Goal: Transaction & Acquisition: Obtain resource

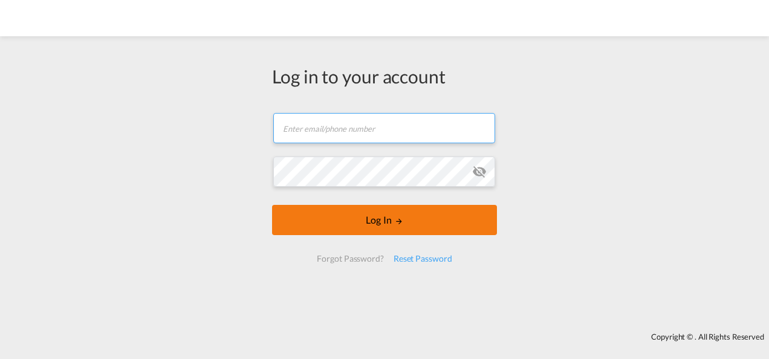
type input "[PERSON_NAME][EMAIL_ADDRESS][PERSON_NAME][DOMAIN_NAME]"
click at [400, 227] on button "Log In" at bounding box center [384, 220] width 225 height 30
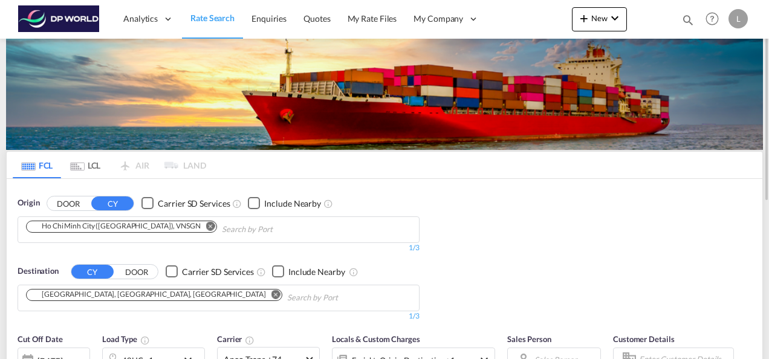
click at [70, 232] on md-chip "Ho Chi Minh City (Saigon), VNSGN" at bounding box center [121, 227] width 191 height 12
click at [206, 226] on md-icon "Remove" at bounding box center [210, 225] width 9 height 9
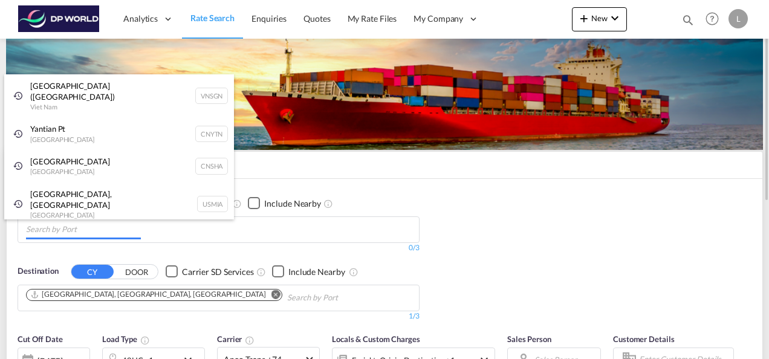
click at [99, 227] on body "Analytics Dashboard Rate Search Enquiries Quotes My Rate Files My Company" at bounding box center [384, 179] width 769 height 359
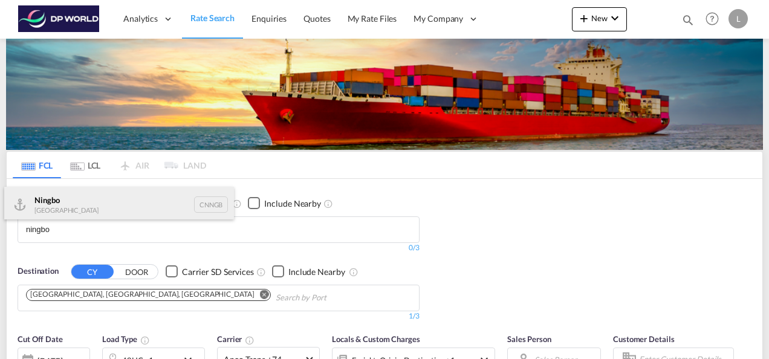
type input "ningbo"
click at [71, 207] on div "Ningbo China CNNGB" at bounding box center [119, 205] width 230 height 36
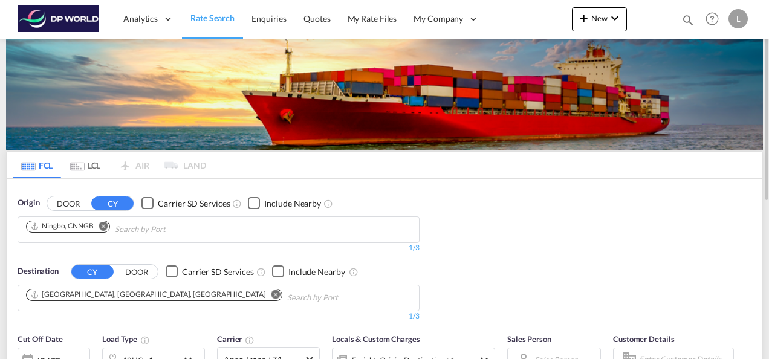
click at [121, 296] on md-chips-wrap "Norfolk, VA, USORF" at bounding box center [215, 296] width 383 height 22
click at [272, 296] on md-icon "Remove" at bounding box center [276, 294] width 9 height 9
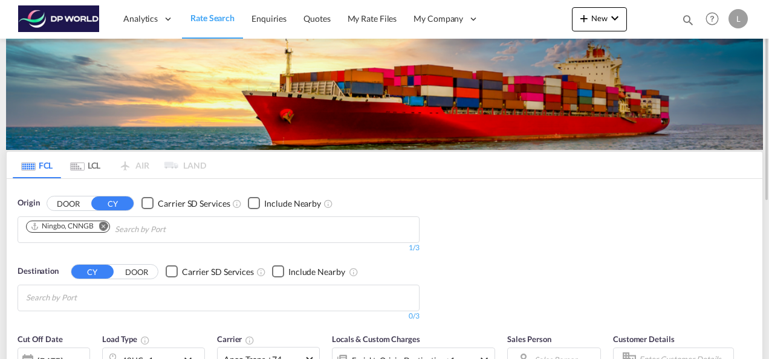
scroll to position [54, 0]
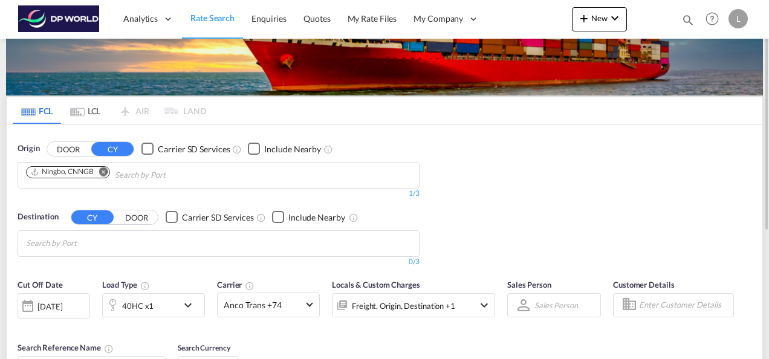
click at [80, 250] on body "Analytics Dashboard Rate Search Enquiries Quotes My Rate Files My Company" at bounding box center [384, 179] width 769 height 359
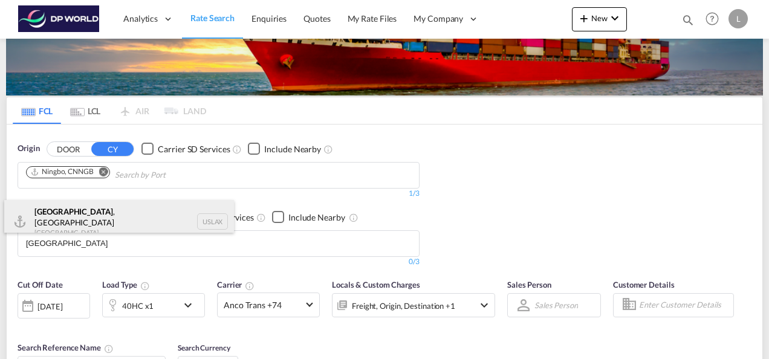
type input "los angeles"
click at [74, 223] on div "Los Angeles , CA United States USLAX" at bounding box center [119, 222] width 230 height 44
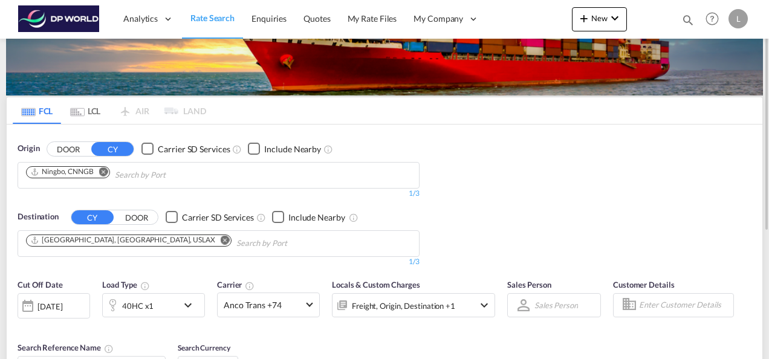
scroll to position [175, 0]
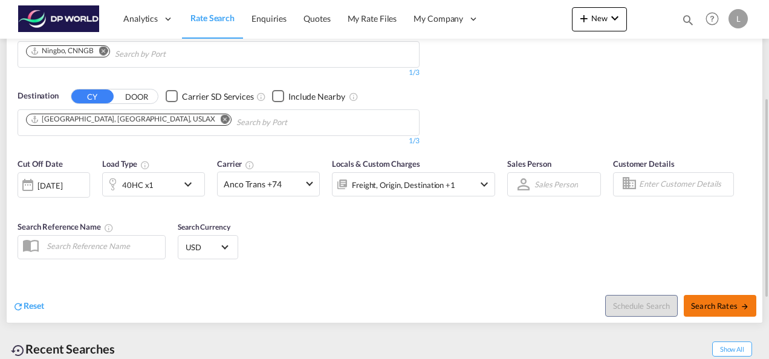
click at [709, 309] on button "Search Rates" at bounding box center [720, 306] width 73 height 22
type input "CNNGB to USLAX / [DATE]"
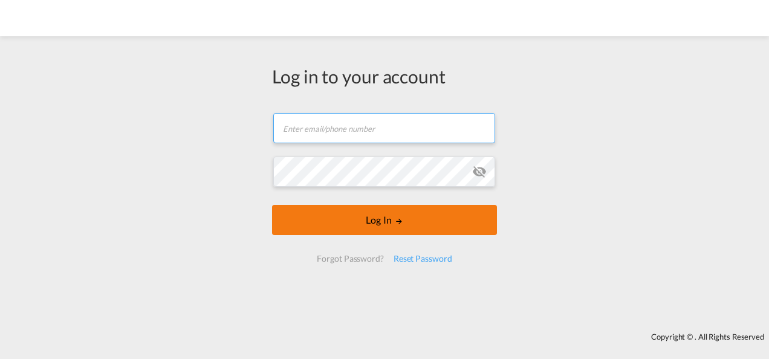
type input "[PERSON_NAME][EMAIL_ADDRESS][PERSON_NAME][DOMAIN_NAME]"
click at [386, 231] on button "Log In" at bounding box center [384, 220] width 225 height 30
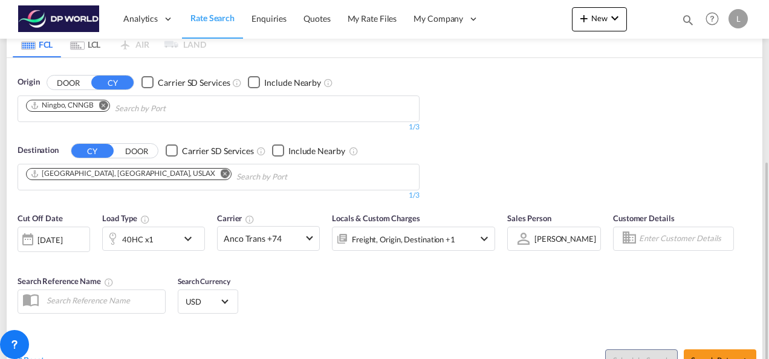
scroll to position [181, 0]
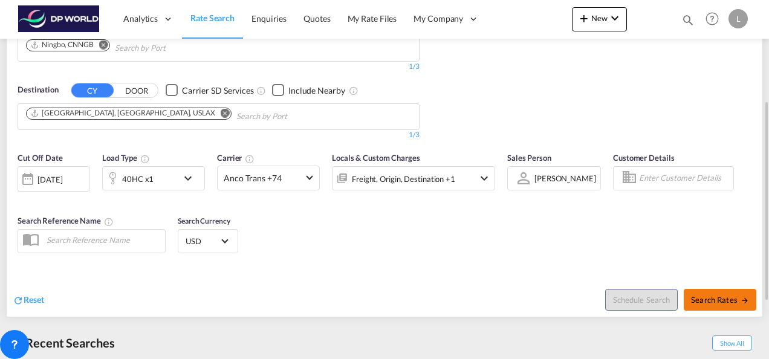
click at [709, 305] on button "Search Rates" at bounding box center [720, 300] width 73 height 22
type input "CNNGB to USLAX / [DATE]"
